Goal: Book appointment/travel/reservation

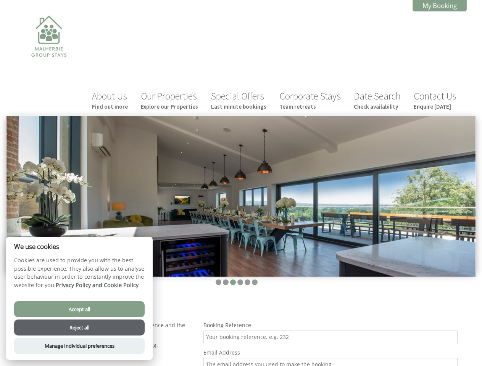
click at [241, 183] on img at bounding box center [240, 196] width 469 height 161
click at [241, 167] on img at bounding box center [240, 196] width 469 height 161
click at [218, 280] on li at bounding box center [219, 283] width 6 height 6
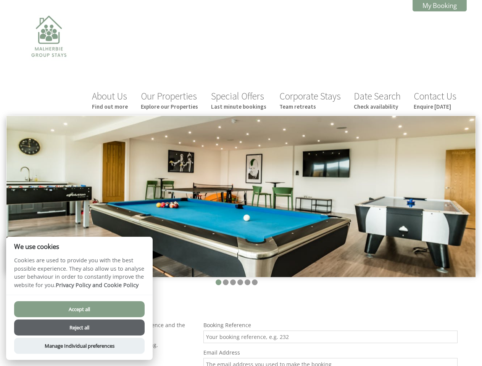
click at [225, 280] on li at bounding box center [226, 283] width 6 height 6
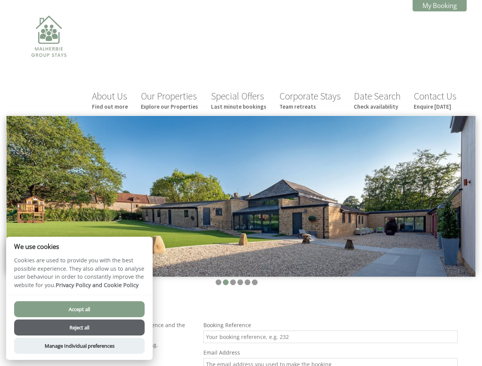
click at [233, 280] on li at bounding box center [233, 283] width 6 height 6
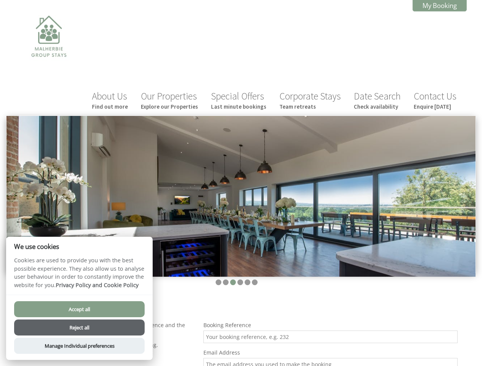
click at [240, 280] on li at bounding box center [240, 283] width 6 height 6
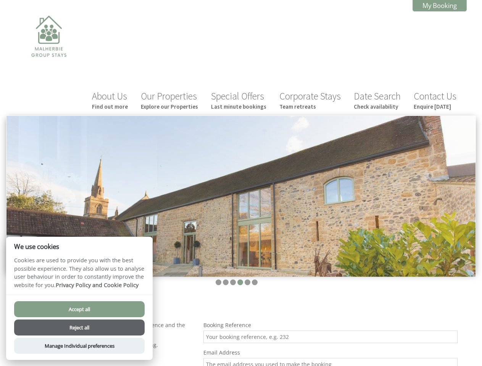
click at [247, 280] on li at bounding box center [248, 283] width 6 height 6
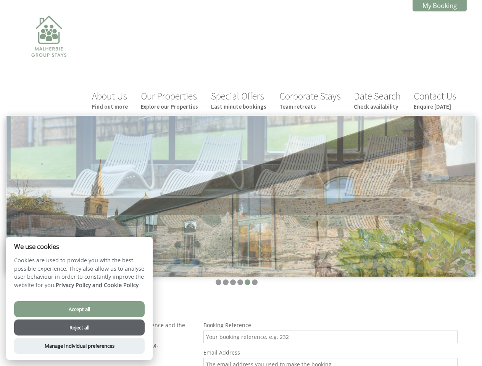
click at [254, 280] on li at bounding box center [255, 283] width 6 height 6
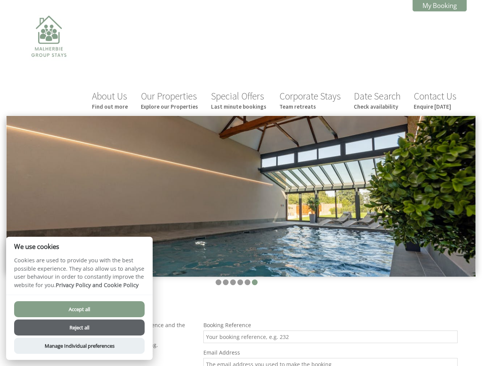
click at [79, 309] on button "Accept all" at bounding box center [79, 309] width 130 height 16
